Goal: Task Accomplishment & Management: Manage account settings

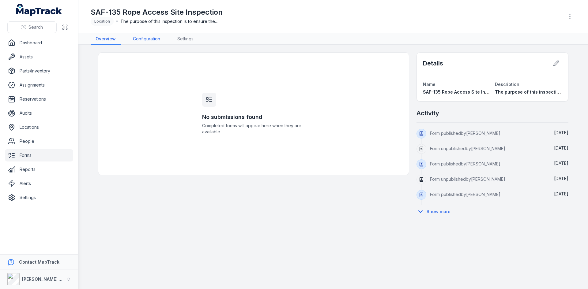
click at [140, 41] on link "Configuration" at bounding box center [146, 39] width 37 height 12
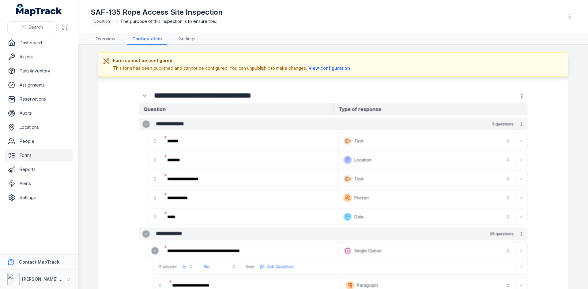
click at [28, 156] on link "Forms" at bounding box center [39, 155] width 68 height 12
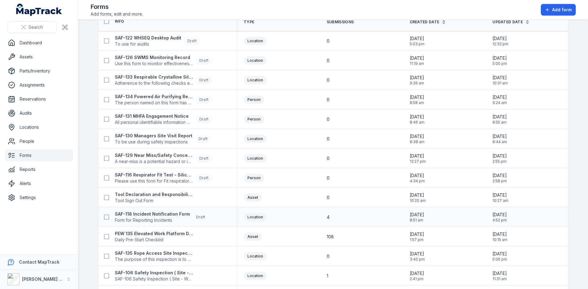
scroll to position [61, 0]
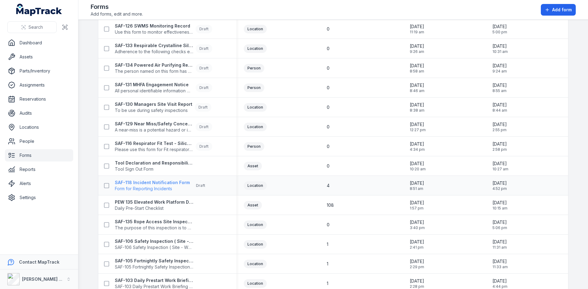
click at [150, 189] on span "Form for Reporting Incidents" at bounding box center [152, 189] width 75 height 6
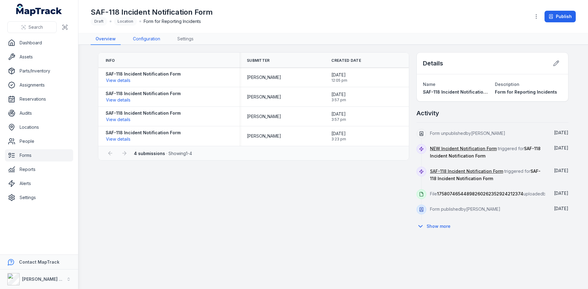
click at [140, 39] on link "Configuration" at bounding box center [146, 39] width 37 height 12
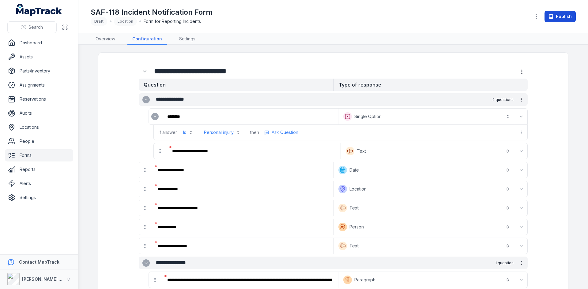
click at [562, 15] on button "Publish" at bounding box center [560, 17] width 31 height 12
